Goal: Find contact information: Find contact information

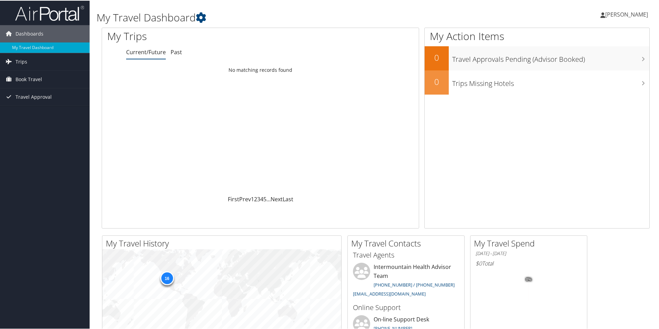
click at [149, 50] on link "Current/Future" at bounding box center [146, 52] width 40 height 8
click at [277, 198] on link "Next" at bounding box center [277, 199] width 12 height 8
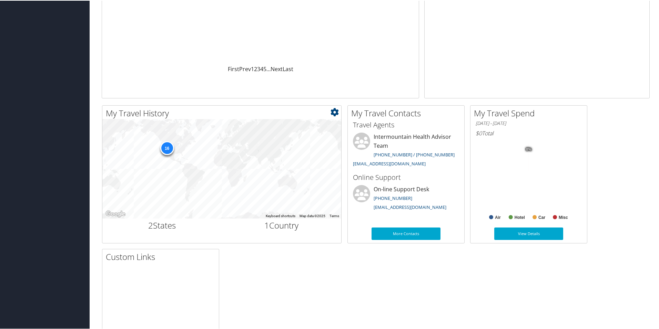
scroll to position [199, 0]
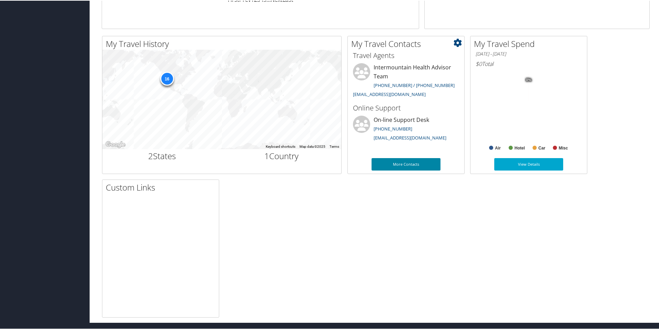
click at [408, 161] on link "More Contacts" at bounding box center [406, 163] width 69 height 12
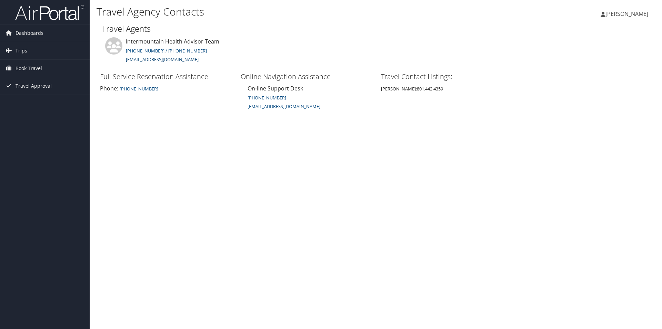
click at [151, 59] on link "[EMAIL_ADDRESS][DOMAIN_NAME]" at bounding box center [162, 59] width 73 height 6
